Goal: Browse casually: Explore the website without a specific task or goal

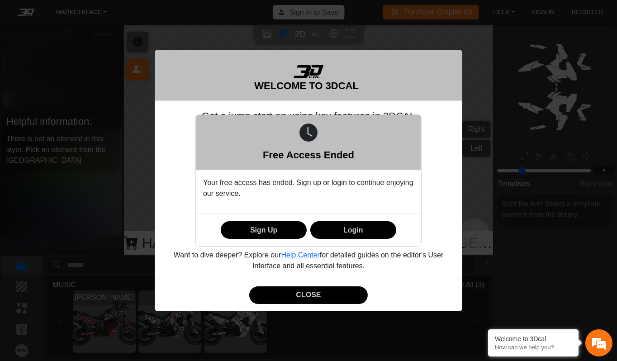
click at [317, 294] on div "Free Access Ended Your free access has ended. Sign up or login to continue enjo…" at bounding box center [308, 180] width 617 height 361
click at [313, 289] on div "Free Access Ended Your free access has ended. Sign up or login to continue enjo…" at bounding box center [308, 180] width 617 height 361
click at [303, 299] on div "Free Access Ended Your free access has ended. Sign up or login to continue enjo…" at bounding box center [308, 180] width 617 height 361
click at [502, 69] on div "Free Access Ended Your free access has ended. Sign up or login to continue enjo…" at bounding box center [308, 180] width 617 height 361
click at [80, 235] on div "Free Access Ended Your free access has ended. Sign up or login to continue enjo…" at bounding box center [308, 180] width 617 height 361
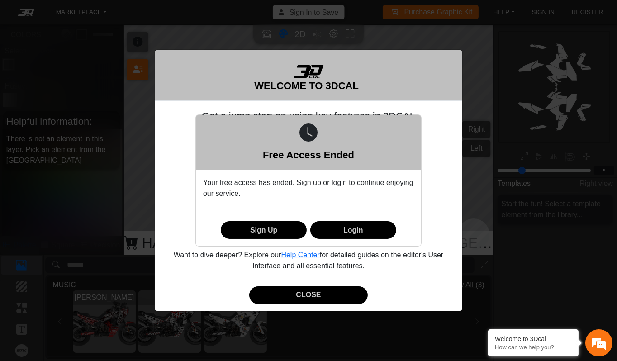
click at [331, 146] on div "Free Access Ended" at bounding box center [308, 142] width 225 height 55
click at [311, 299] on div "Free Access Ended Your free access has ended. Sign up or login to continue enjo…" at bounding box center [308, 180] width 617 height 361
click at [305, 306] on div "Free Access Ended Your free access has ended. Sign up or login to continue enjo…" at bounding box center [308, 180] width 617 height 361
